Goal: Task Accomplishment & Management: Manage account settings

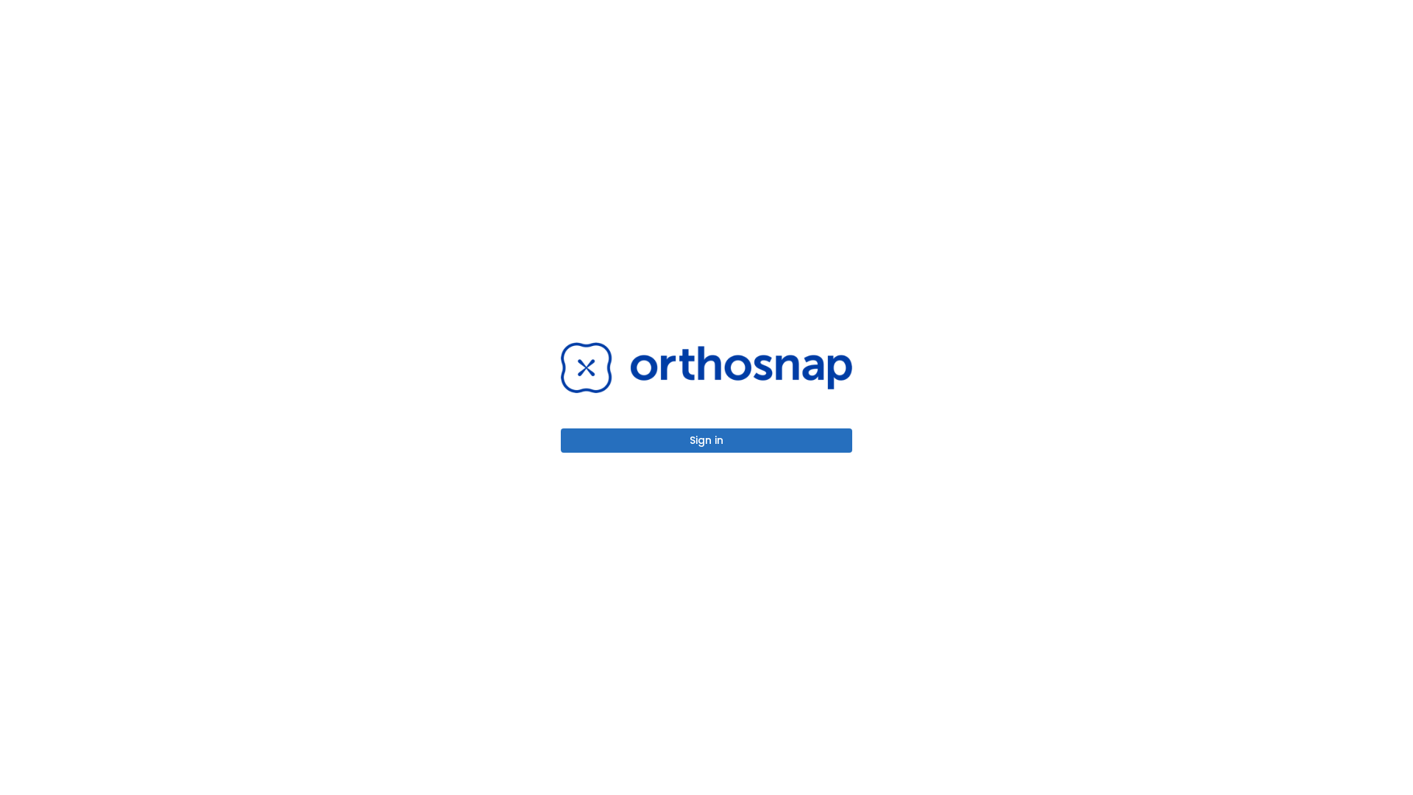
click at [707, 440] on button "Sign in" at bounding box center [706, 440] width 291 height 24
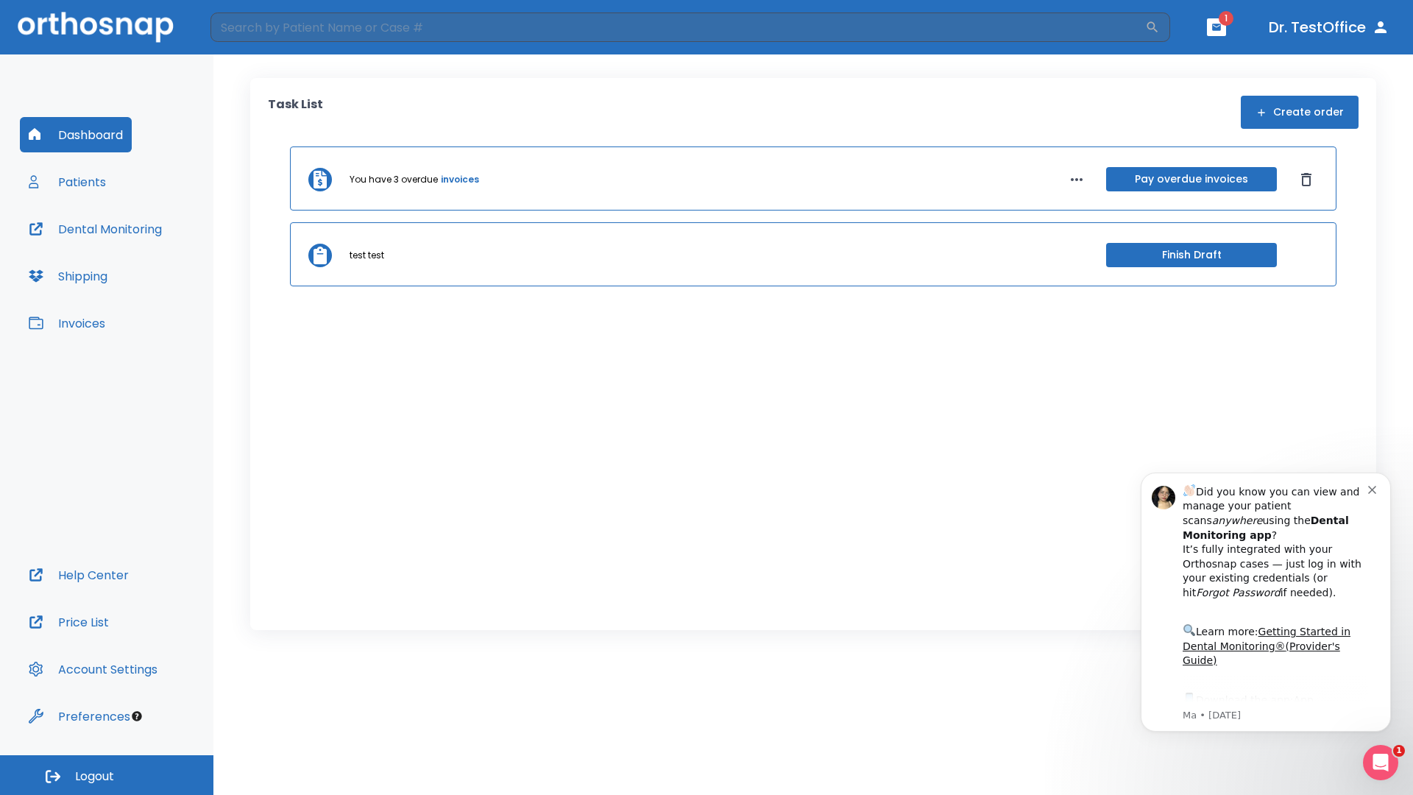
click at [107, 775] on span "Logout" at bounding box center [94, 776] width 39 height 16
